Goal: Find specific page/section: Find specific page/section

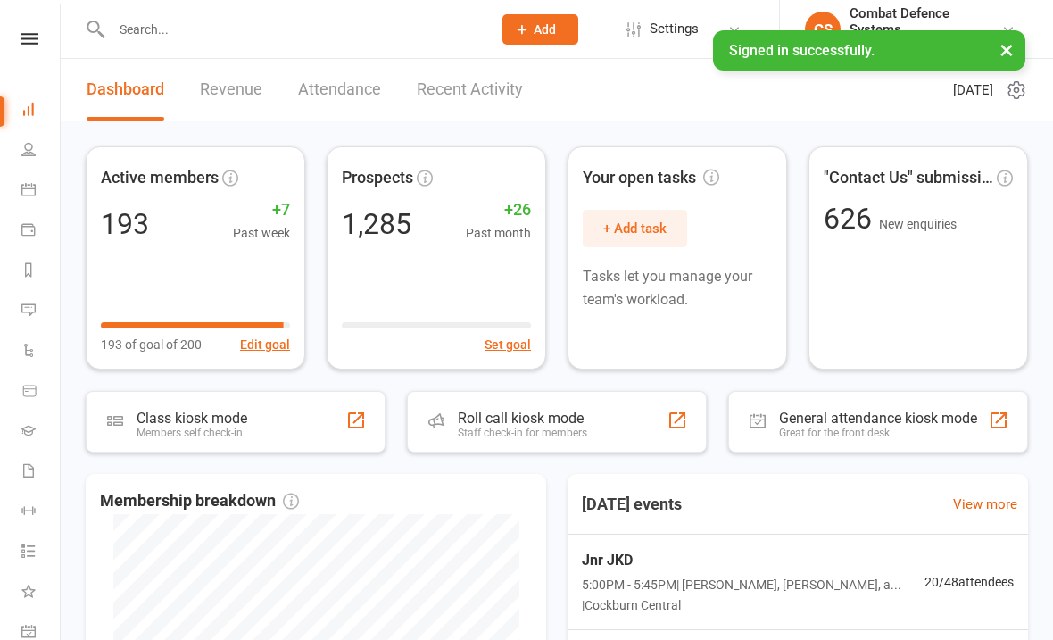
click at [158, 34] on input "text" at bounding box center [292, 29] width 373 height 25
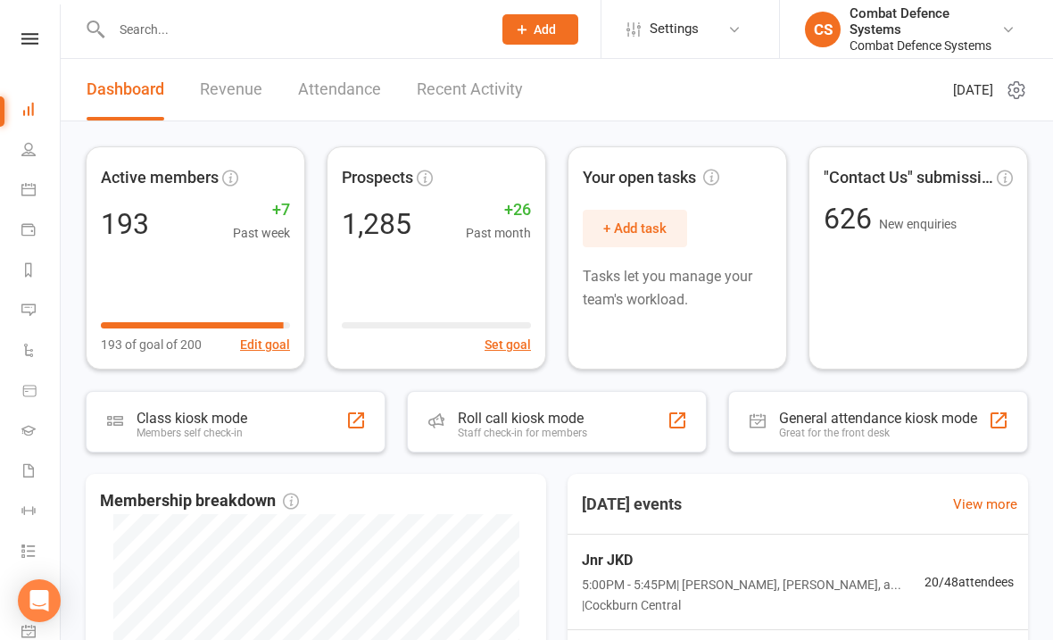
click at [36, 185] on link "Calendar" at bounding box center [41, 191] width 40 height 40
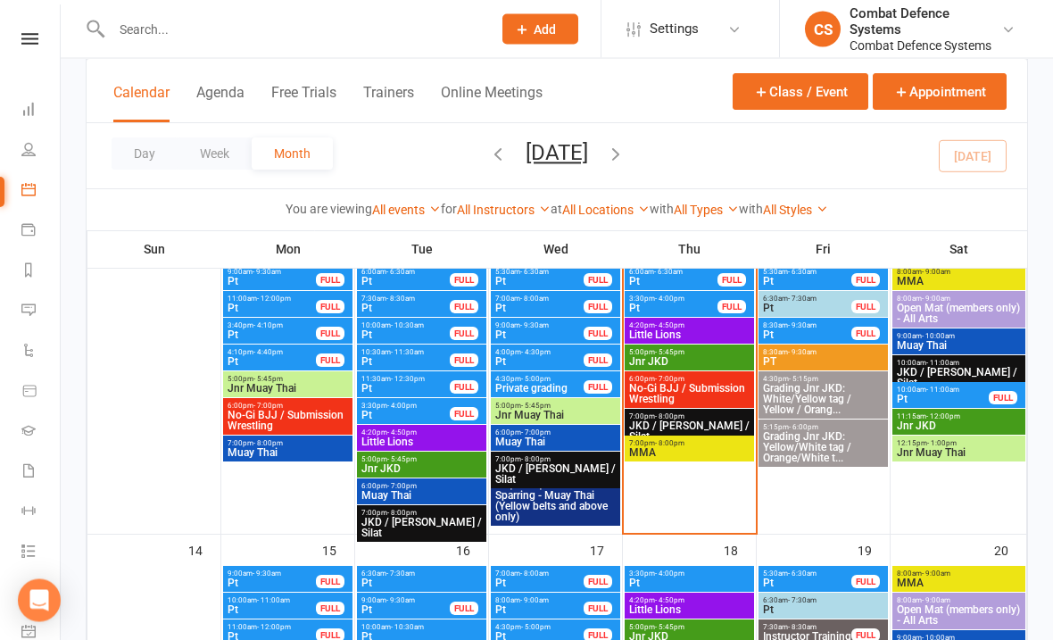
scroll to position [453, 0]
click at [690, 356] on span "Jnr JKD" at bounding box center [689, 361] width 122 height 11
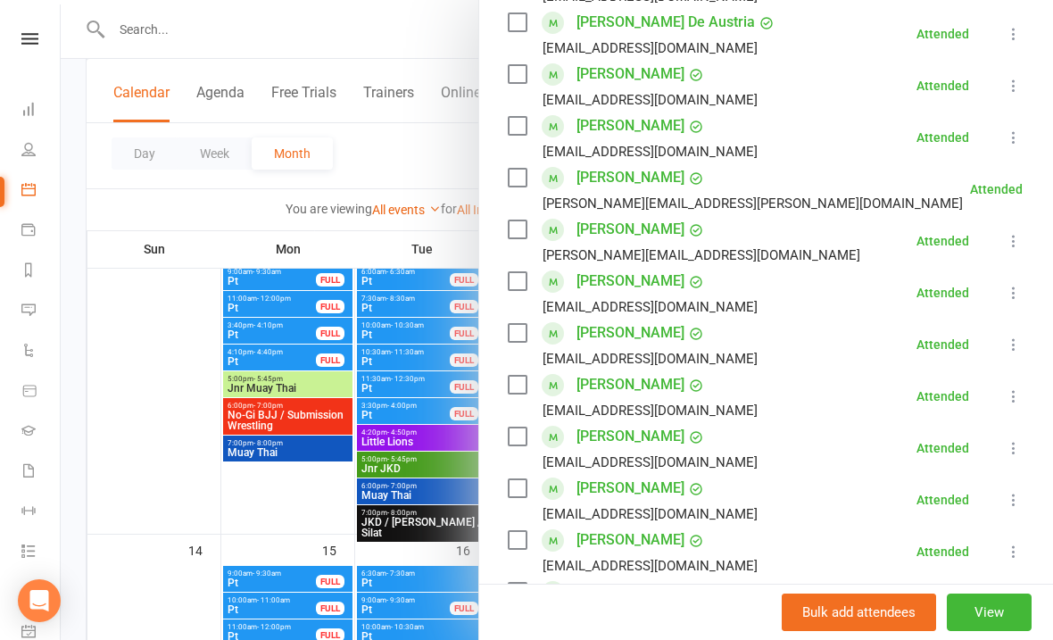
scroll to position [482, 0]
click at [77, 347] on div at bounding box center [557, 320] width 992 height 640
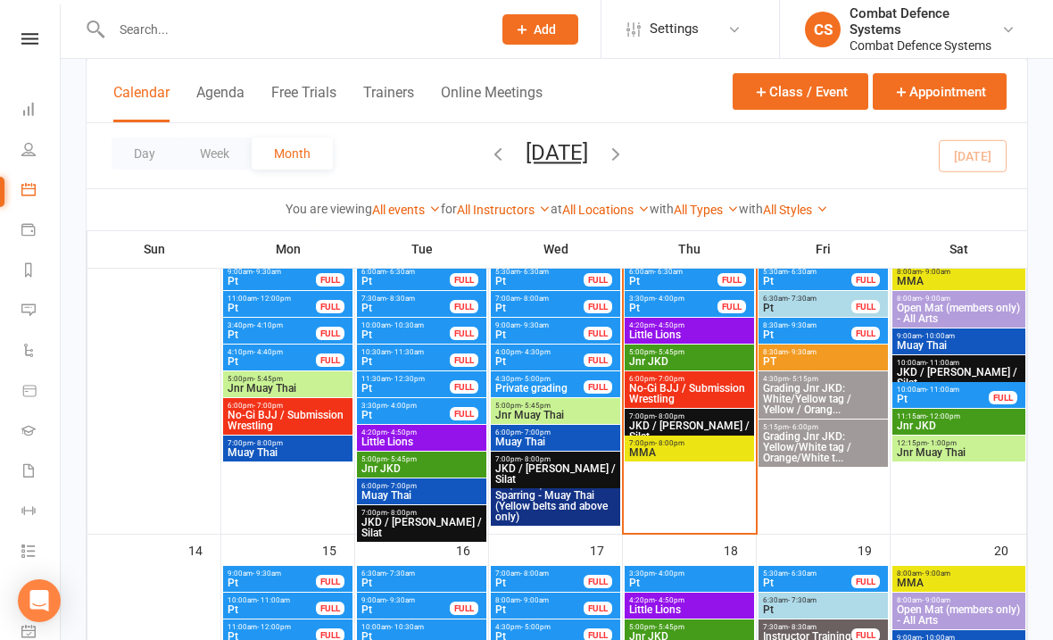
click at [32, 425] on icon at bounding box center [28, 430] width 14 height 14
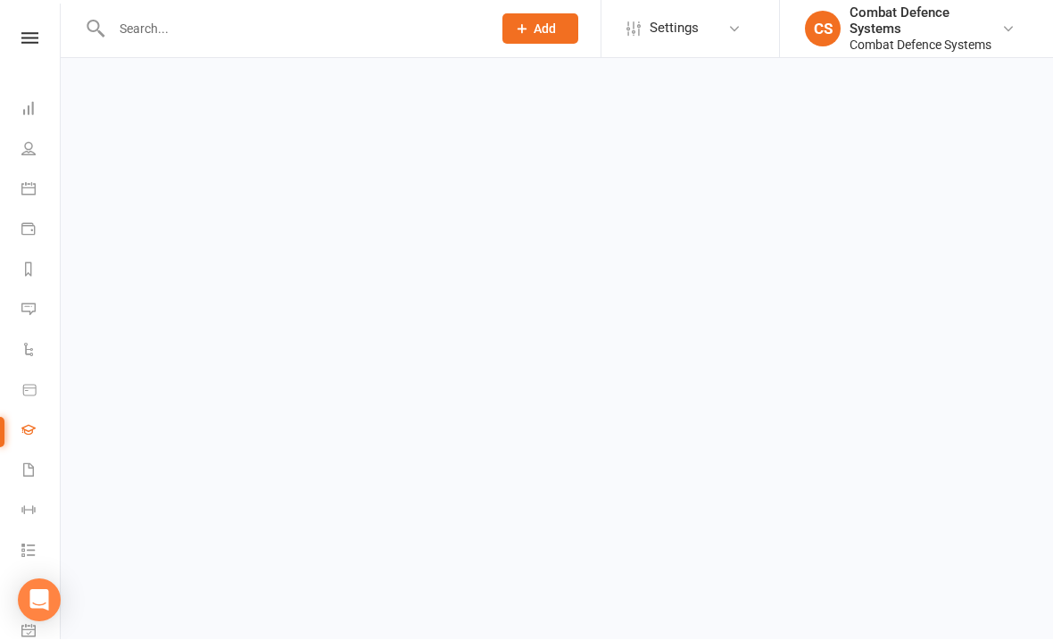
scroll to position [1, 0]
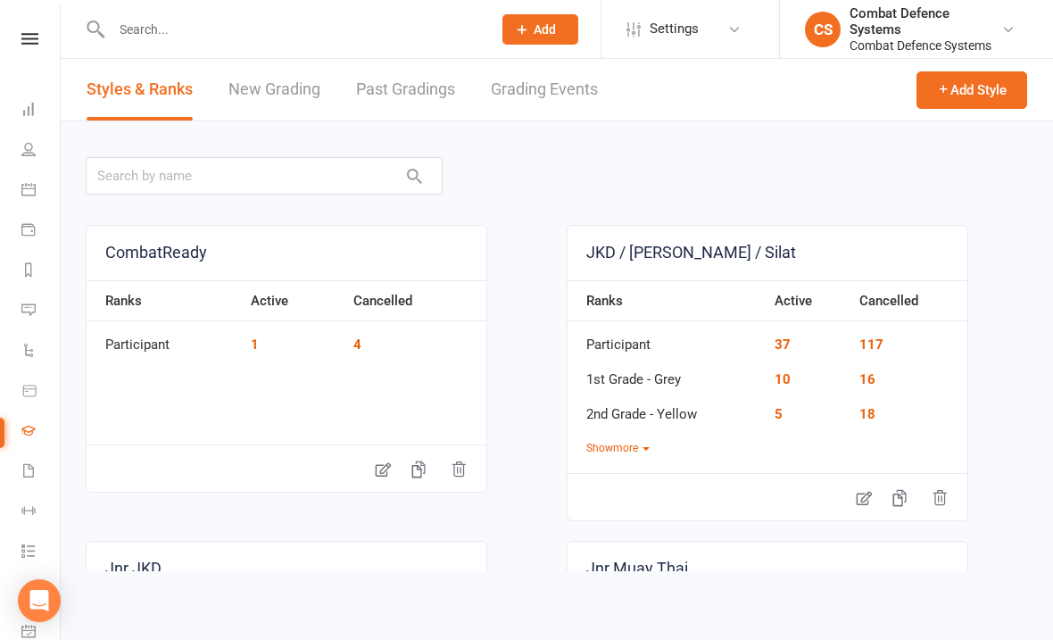
click at [548, 90] on link "Grading Events" at bounding box center [544, 90] width 107 height 62
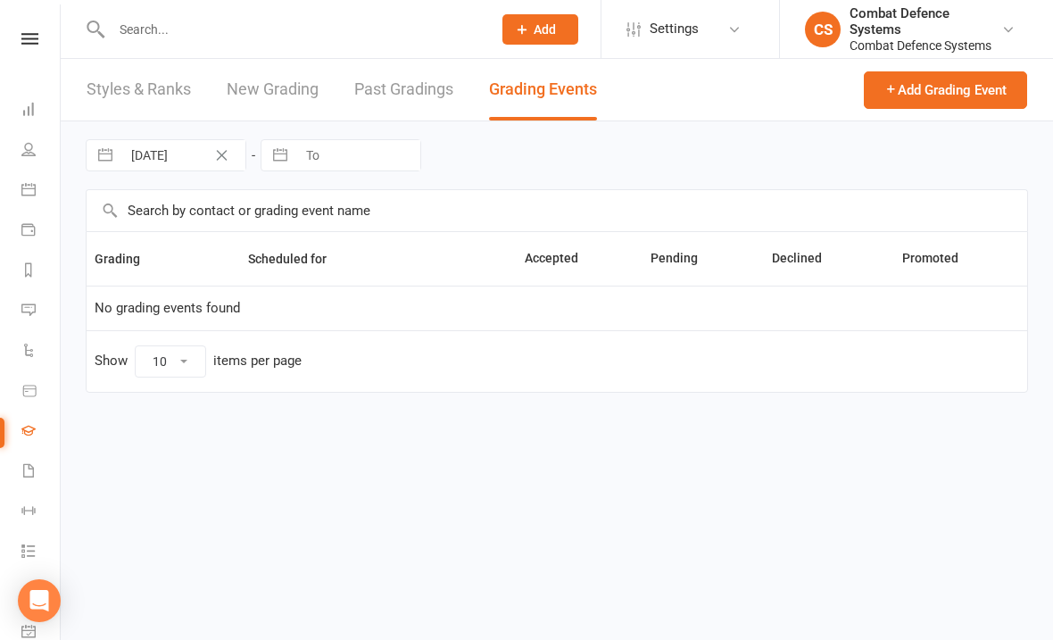
select select "25"
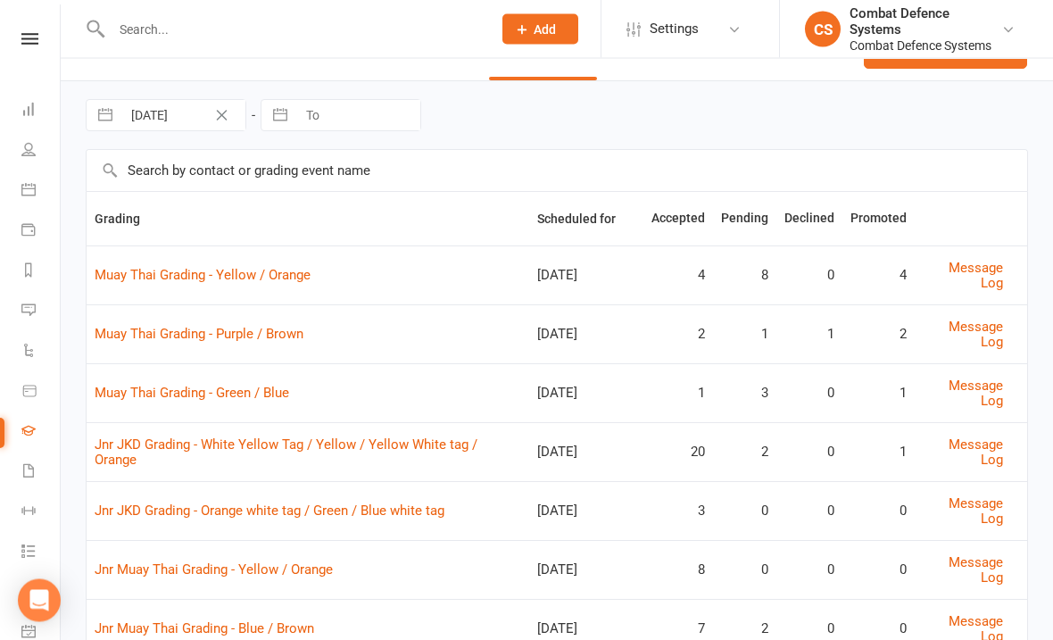
scroll to position [40, 0]
click at [649, 422] on td "20" at bounding box center [678, 451] width 70 height 59
click at [185, 436] on link "Jnr JKD Grading - White Yellow Tag / Yellow / Yellow White tag / Orange" at bounding box center [286, 451] width 383 height 31
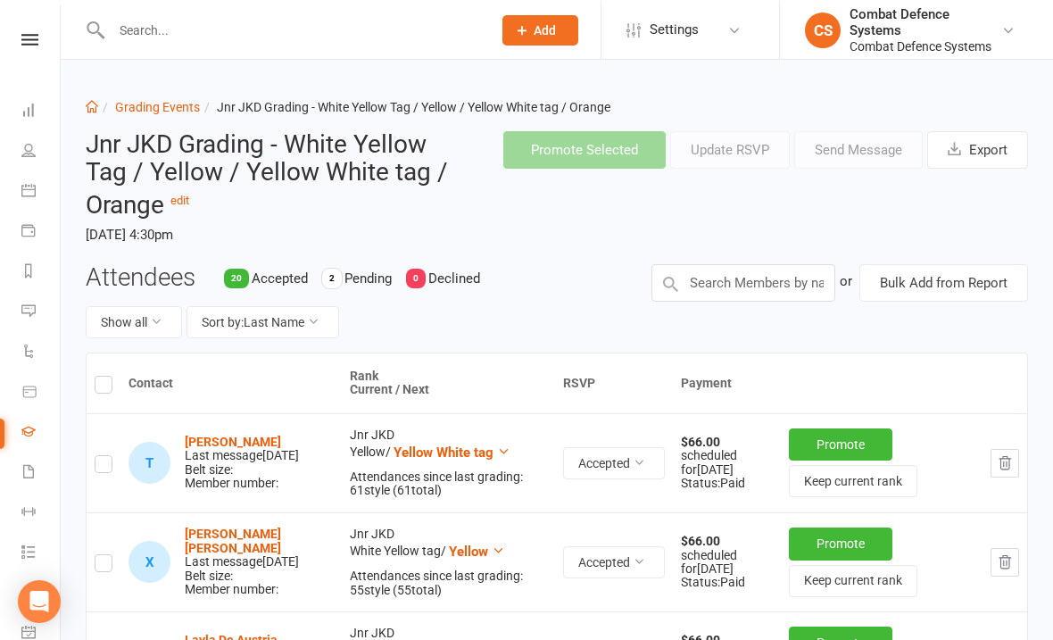
click at [256, 34] on input "text" at bounding box center [292, 29] width 373 height 25
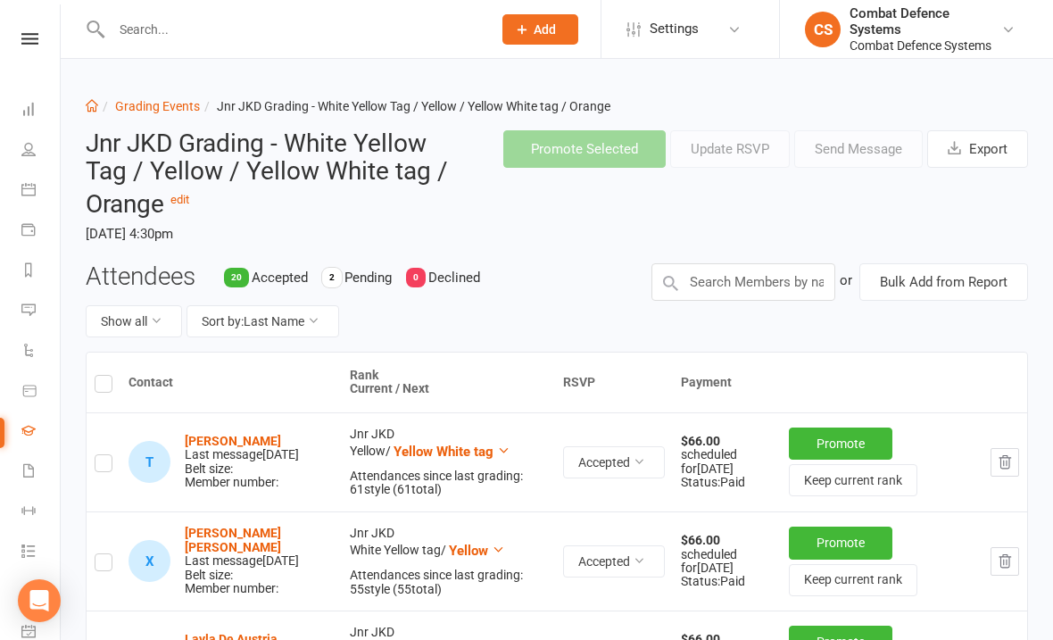
click at [38, 144] on link "People" at bounding box center [41, 151] width 40 height 40
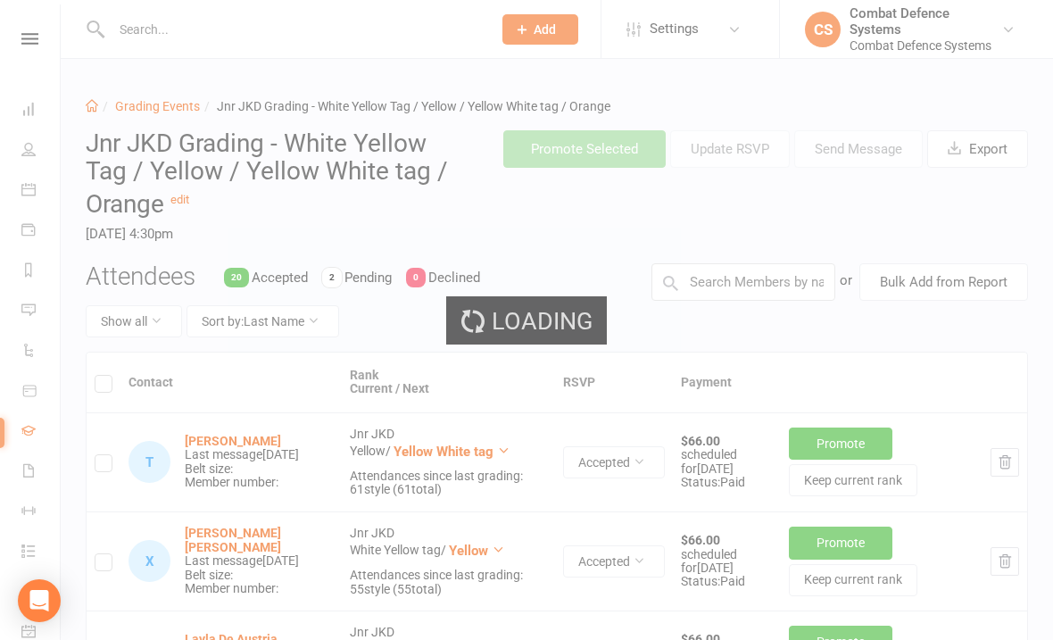
select select "100"
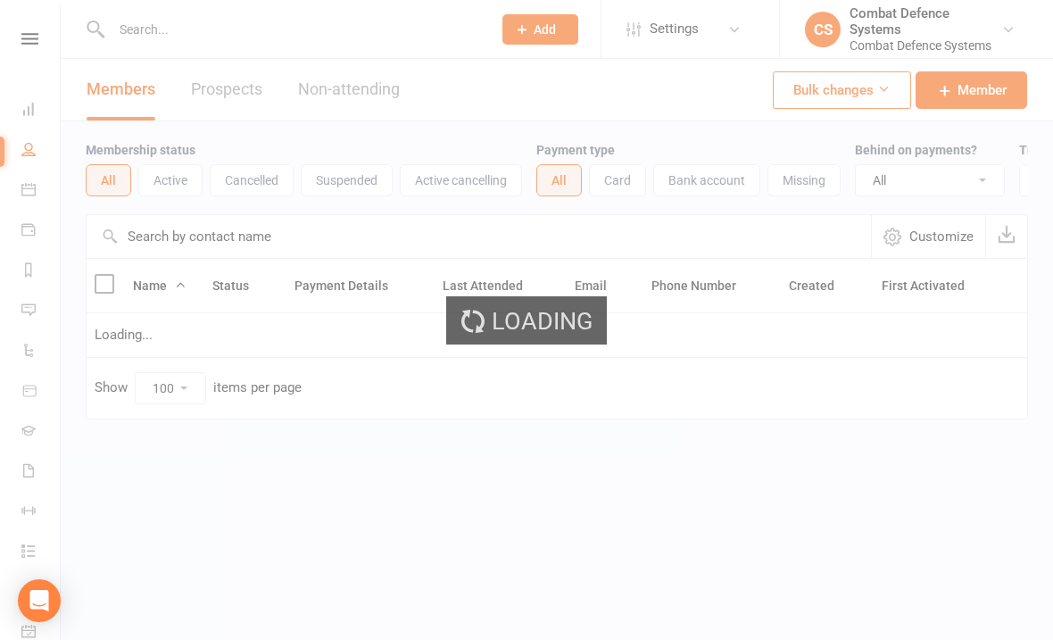
click at [30, 147] on div "Loading" at bounding box center [526, 320] width 1053 height 640
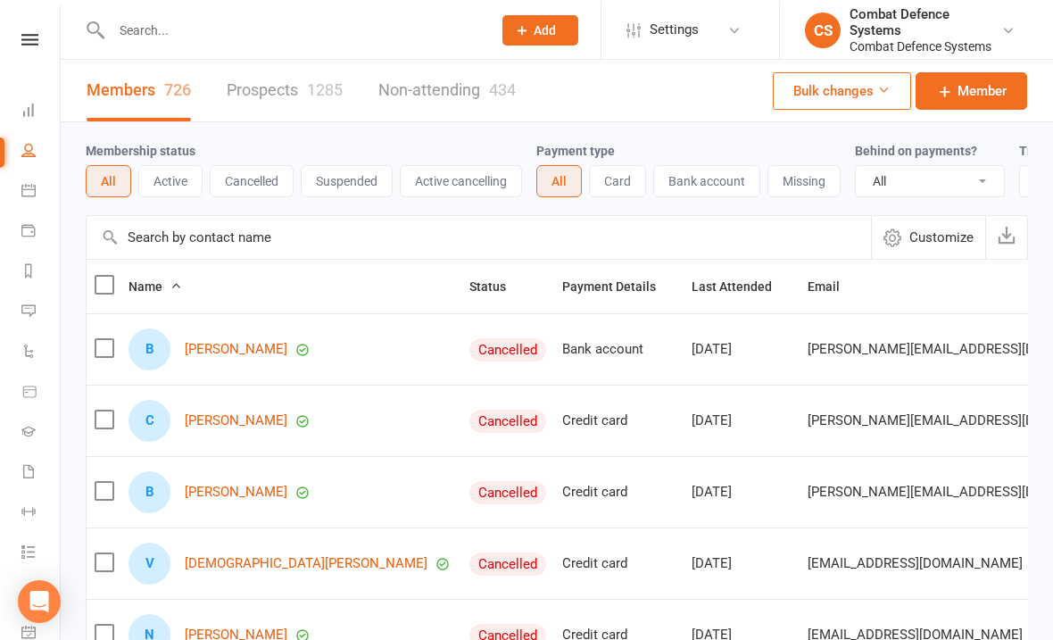
click at [32, 187] on icon at bounding box center [28, 189] width 14 height 14
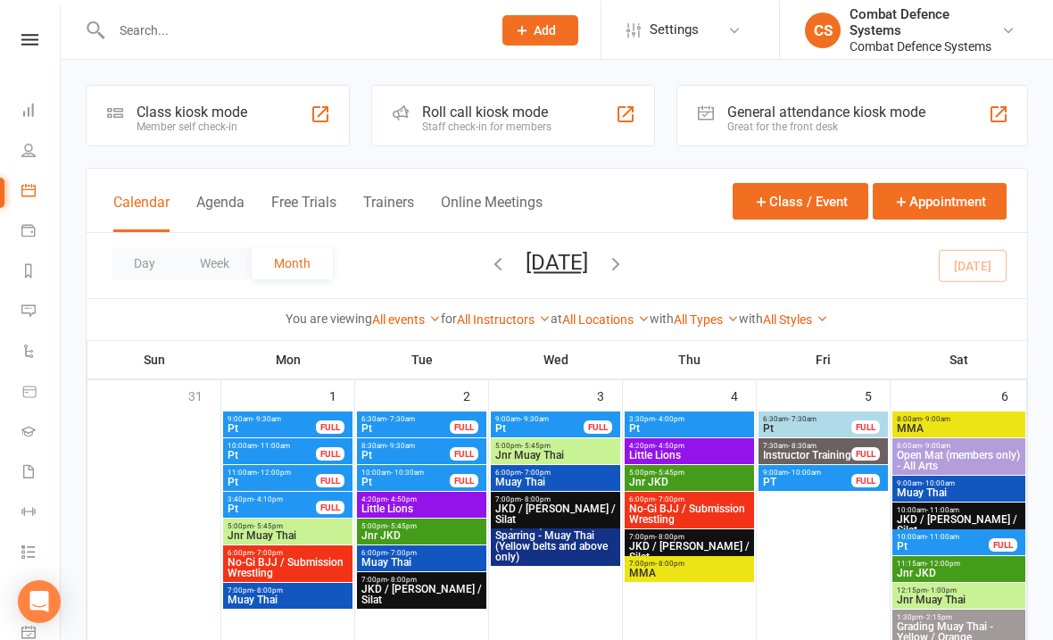
click at [27, 186] on icon at bounding box center [28, 189] width 14 height 14
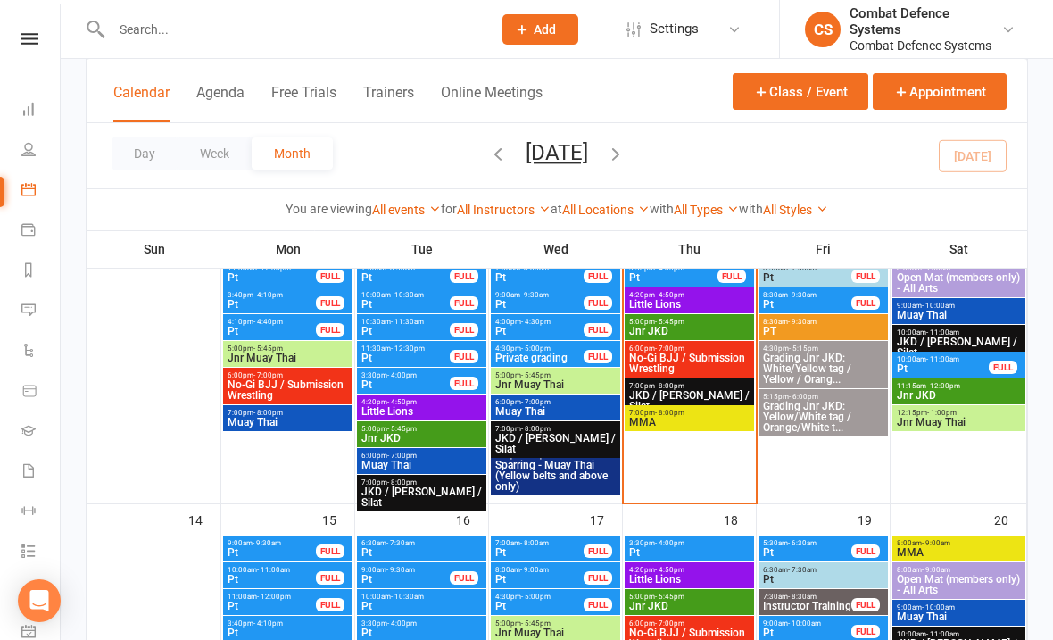
scroll to position [469, 0]
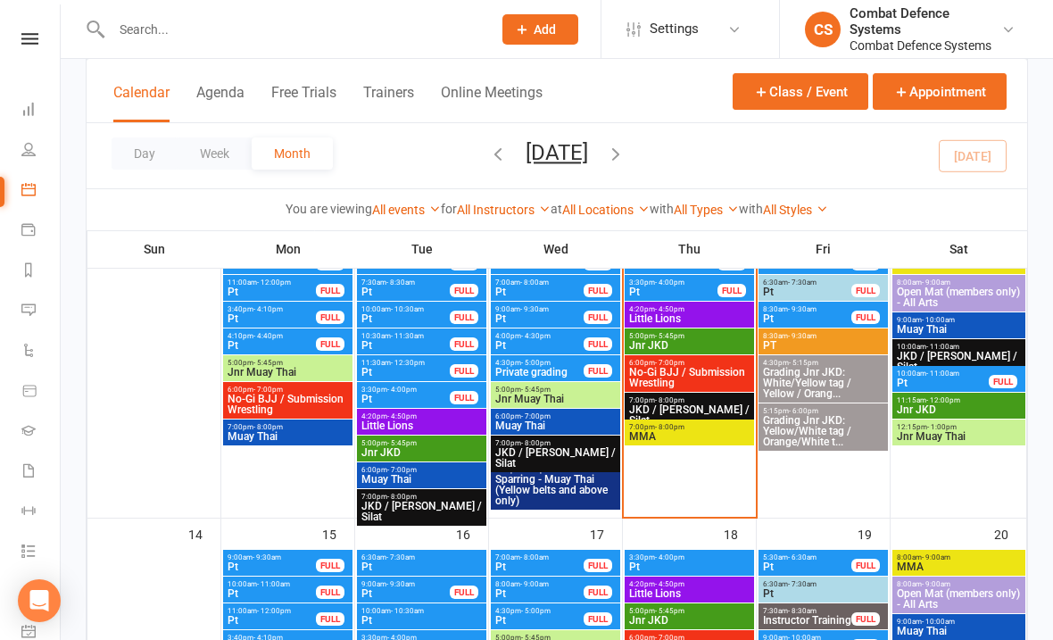
click at [687, 370] on span "No-Gi BJJ / Submission Wrestling" at bounding box center [689, 377] width 122 height 21
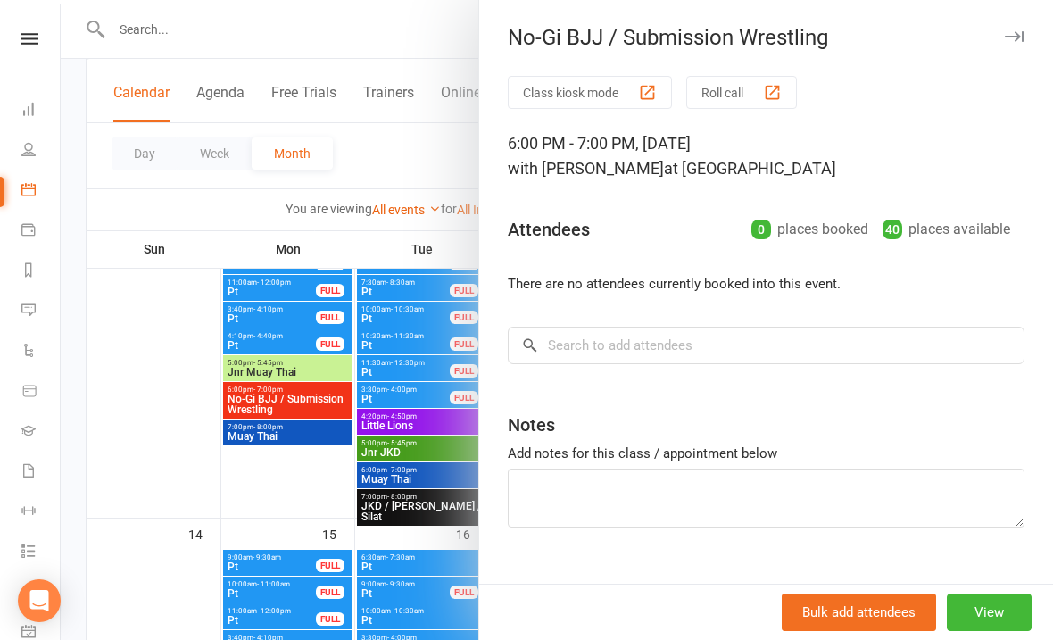
click at [124, 486] on div at bounding box center [557, 320] width 992 height 640
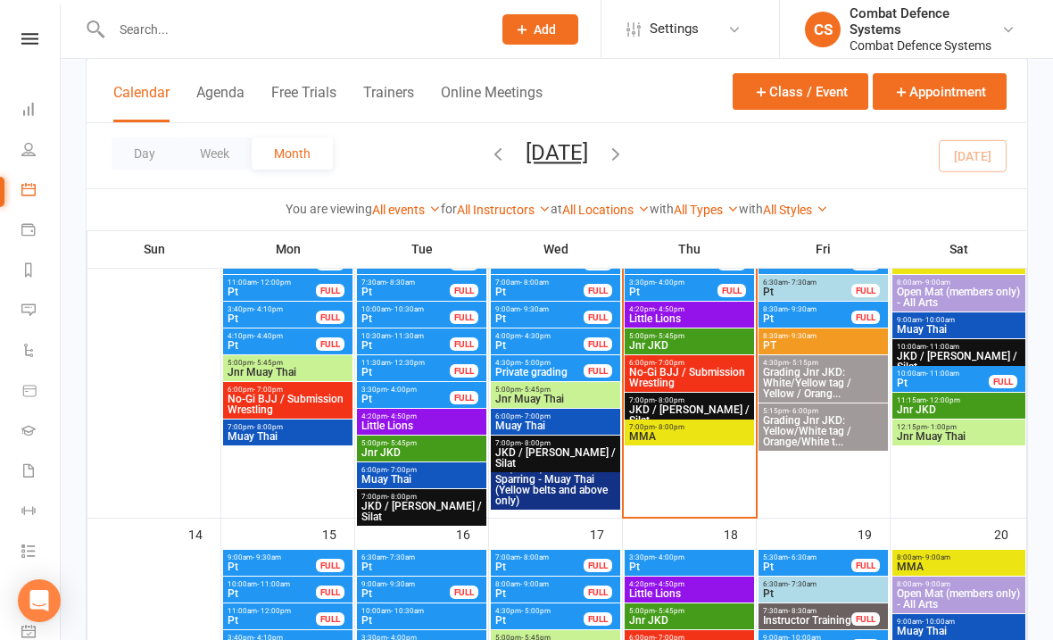
click at [674, 425] on span "- 8:00pm" at bounding box center [669, 427] width 29 height 8
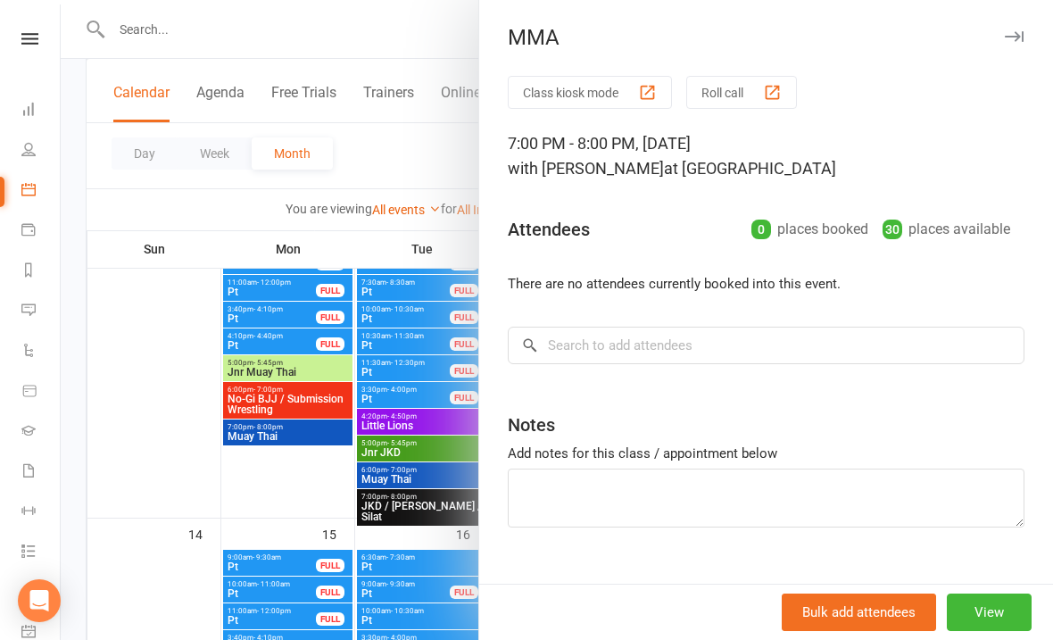
click at [166, 416] on div at bounding box center [557, 320] width 992 height 640
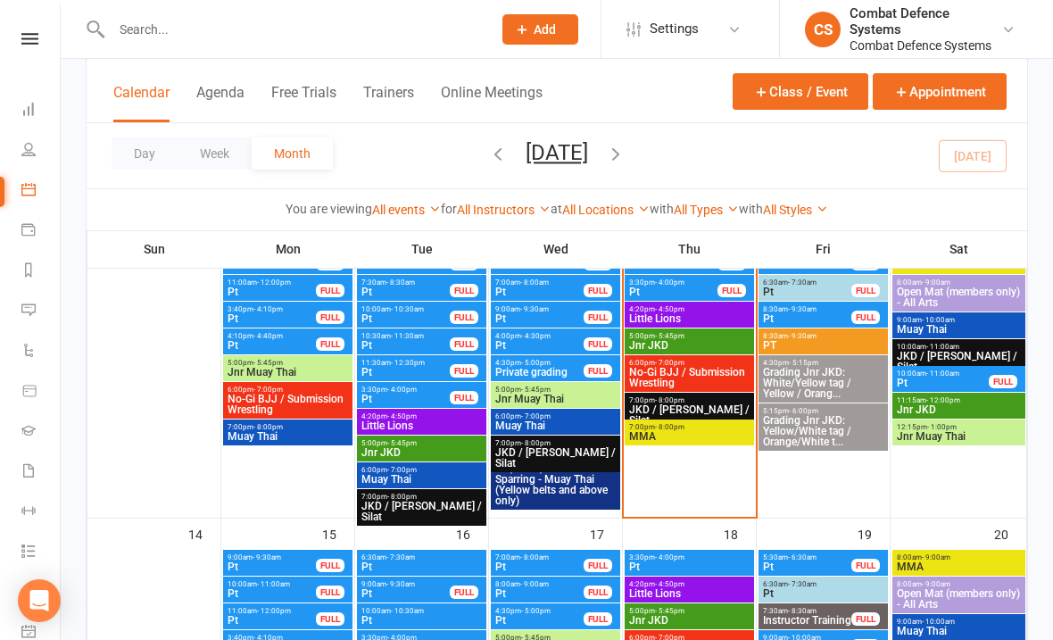
click at [657, 390] on div "6:00pm - 7:00pm No-Gi BJJ / Submission Wrestling" at bounding box center [688, 373] width 129 height 37
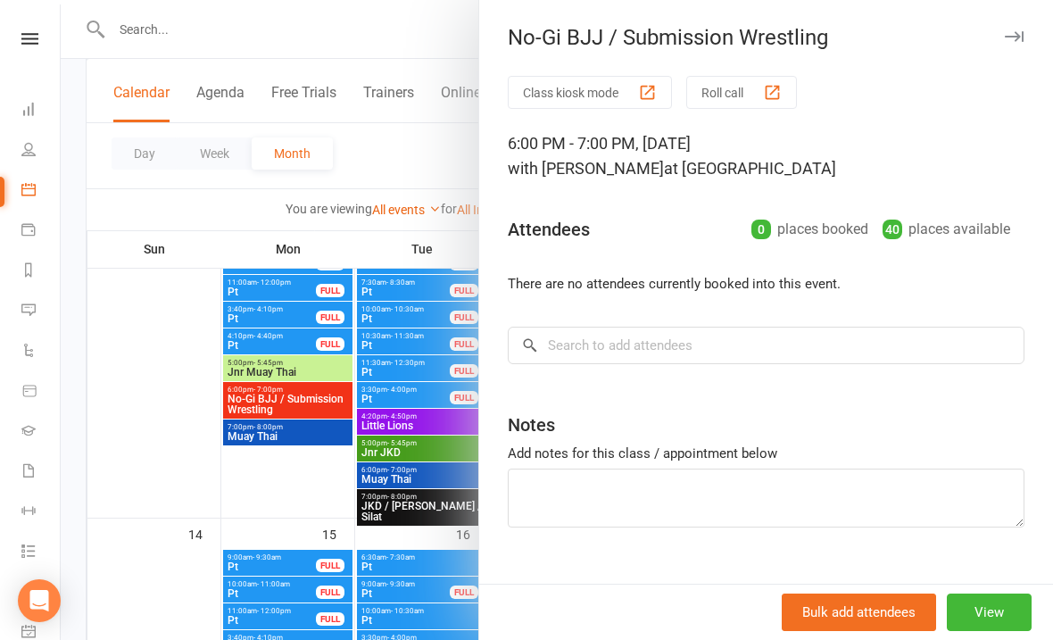
click at [105, 406] on div at bounding box center [557, 320] width 992 height 640
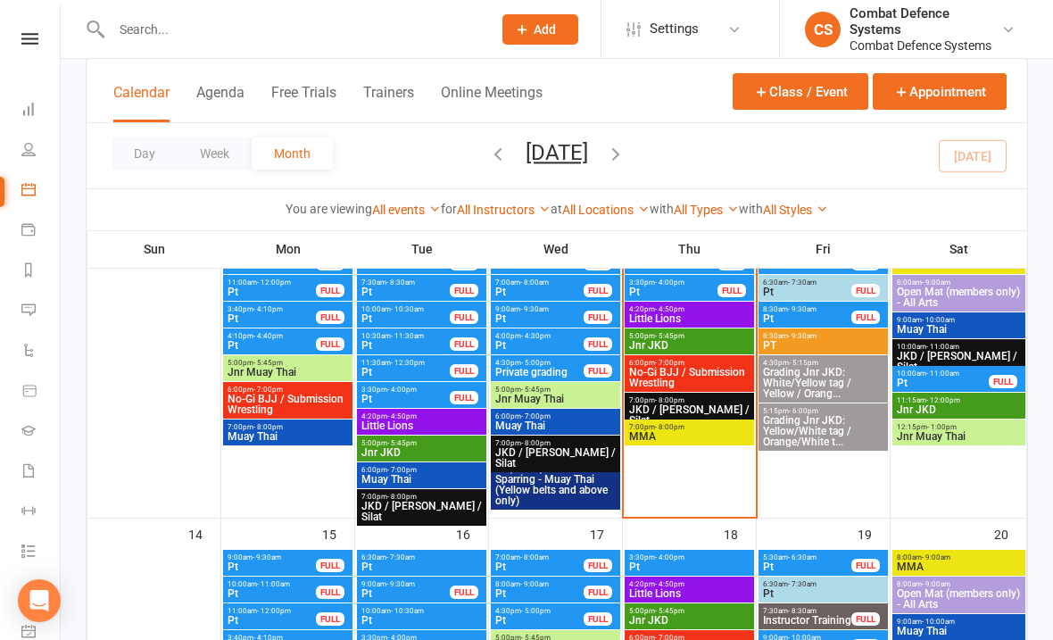
click at [654, 404] on span "JKD / [PERSON_NAME] / Silat" at bounding box center [689, 414] width 122 height 21
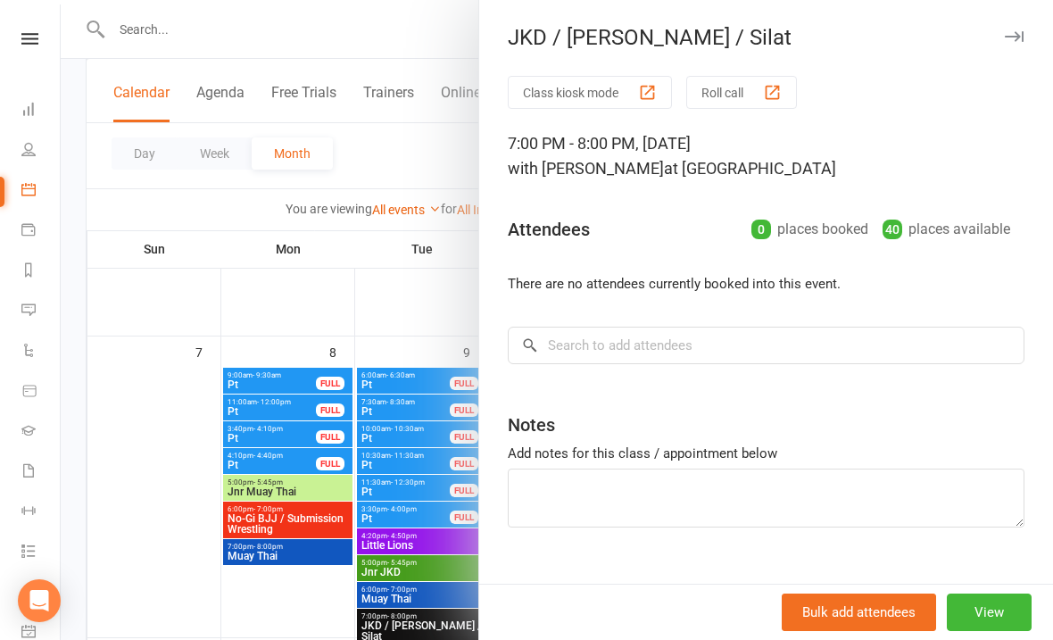
scroll to position [349, 0]
click at [172, 614] on div at bounding box center [557, 320] width 992 height 640
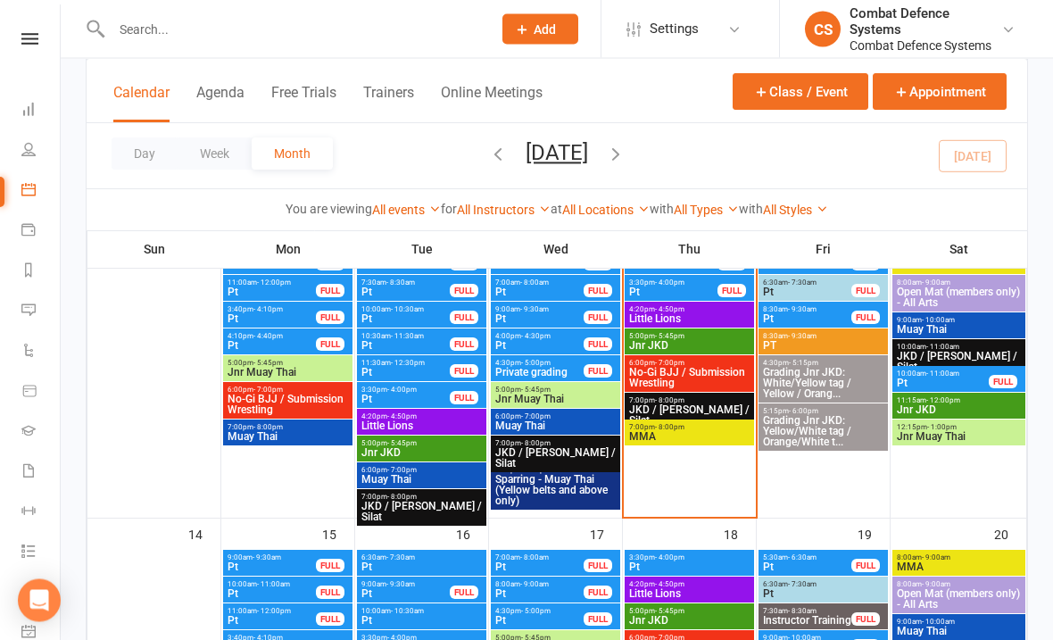
scroll to position [469, 0]
click at [26, 437] on link "Gradings" at bounding box center [41, 432] width 40 height 40
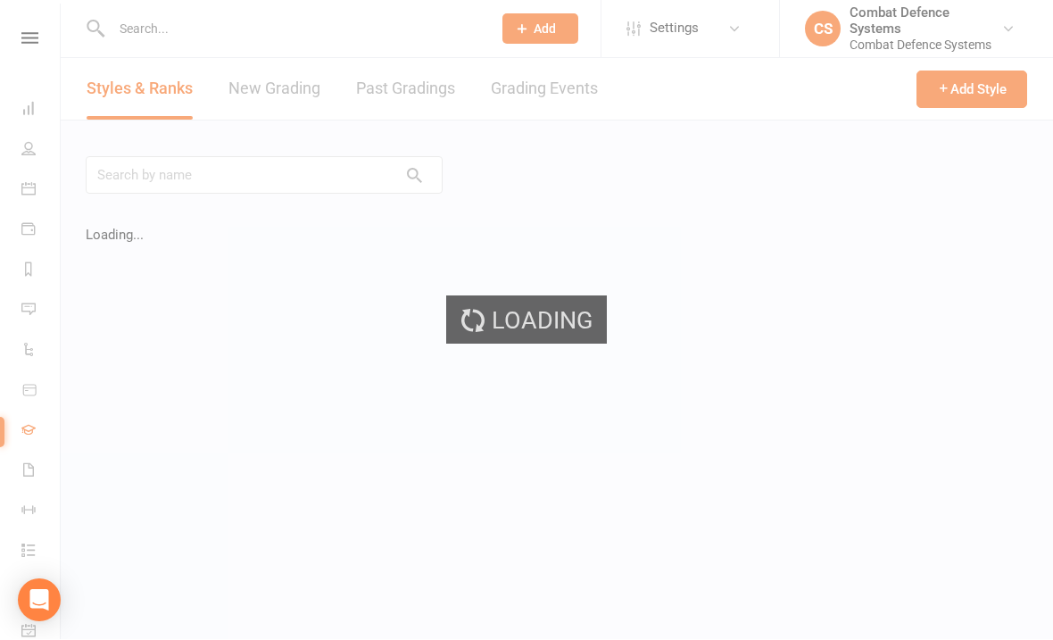
scroll to position [4, 0]
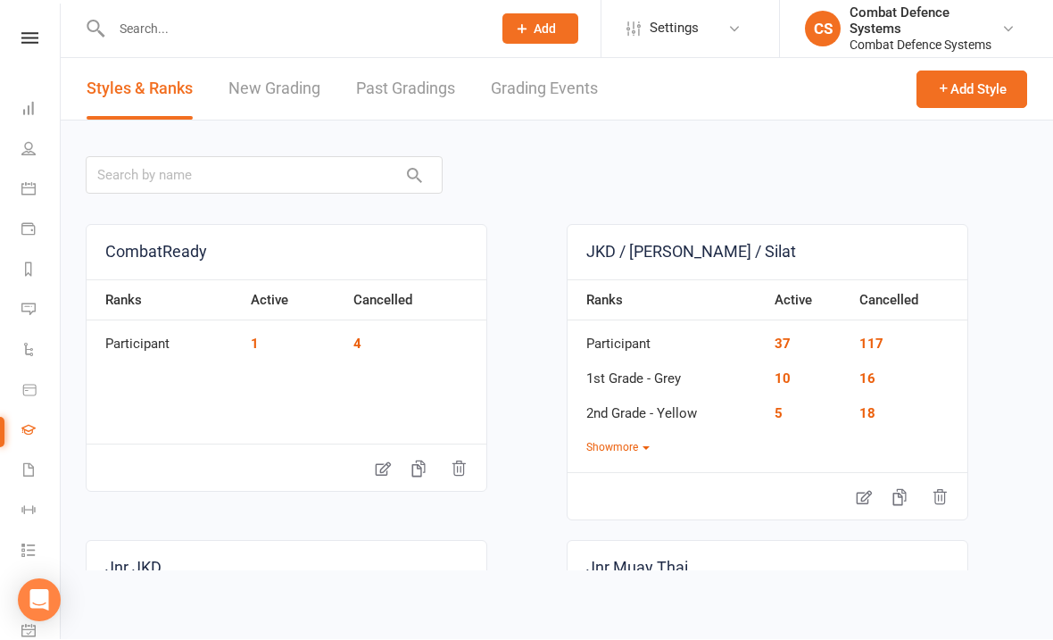
click at [29, 429] on icon at bounding box center [28, 430] width 14 height 14
click at [535, 87] on link "Grading Events" at bounding box center [544, 90] width 107 height 62
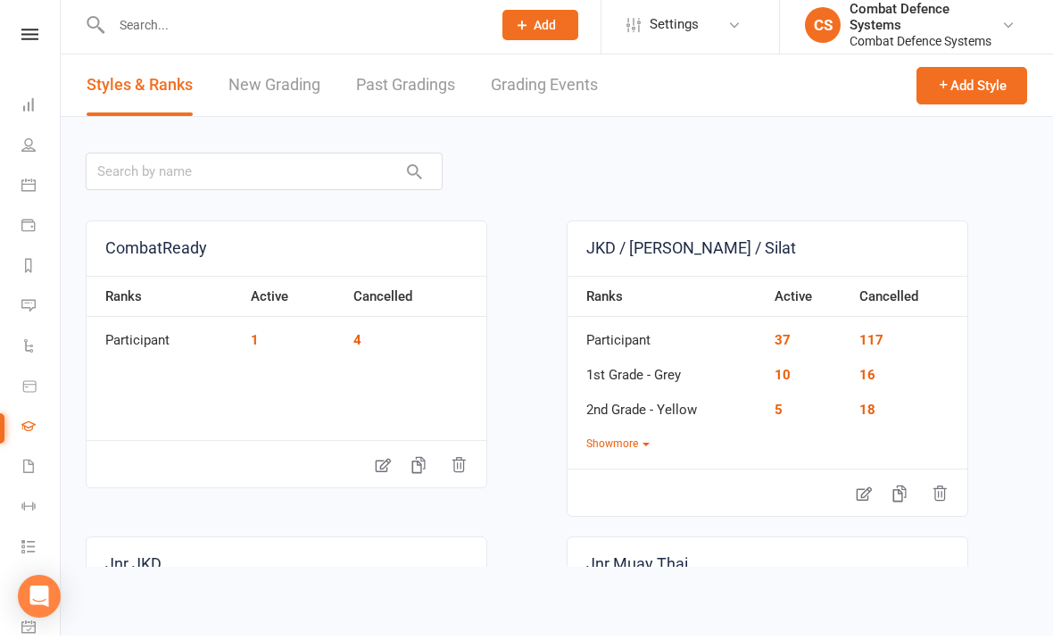
select select "25"
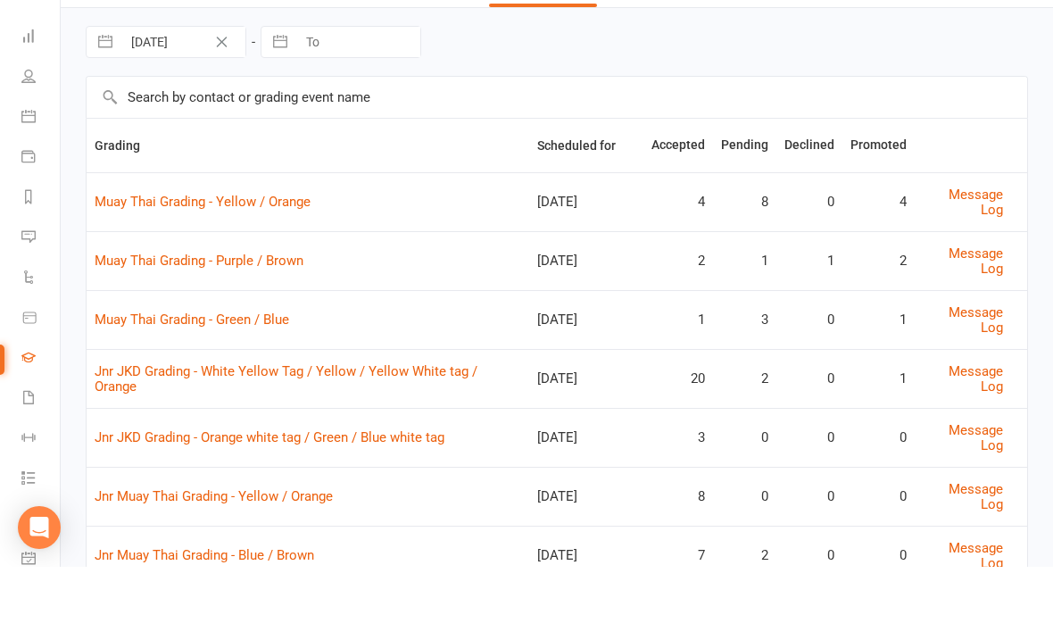
scroll to position [40, 0]
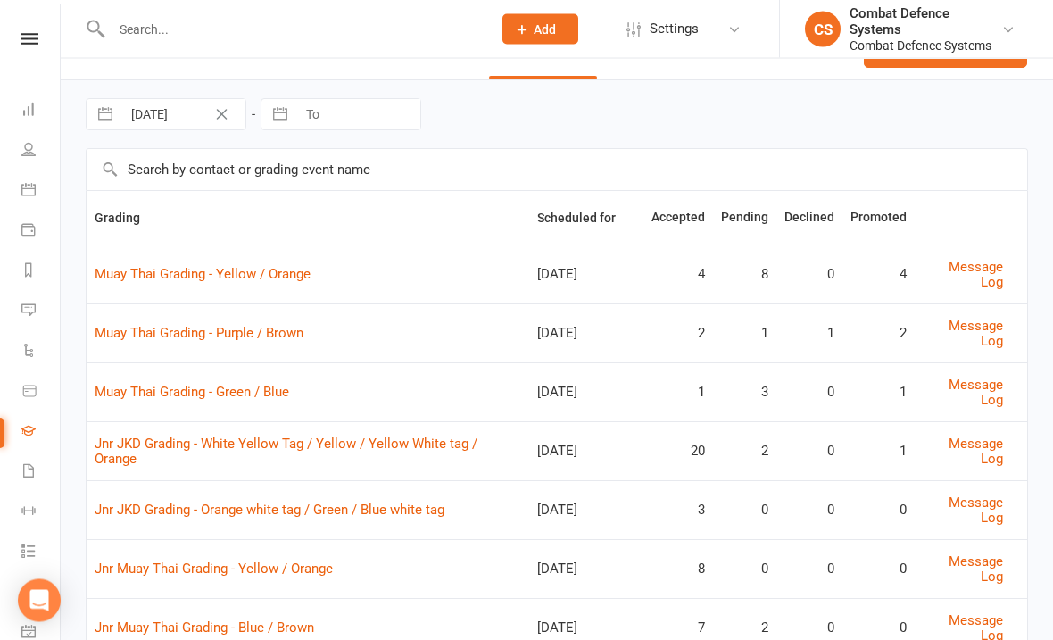
click at [412, 320] on td "Muay Thai Grading - Purple / Brown" at bounding box center [308, 333] width 442 height 59
click at [353, 502] on link "Jnr JKD Grading - Orange white tag / Green / Blue white tag" at bounding box center [270, 510] width 350 height 16
